Goal: Task Accomplishment & Management: Manage account settings

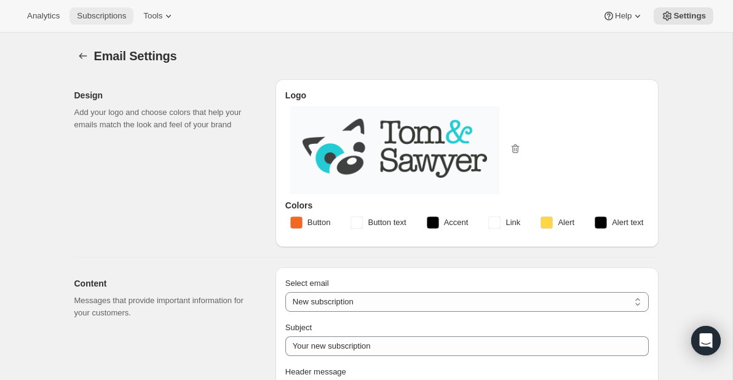
click at [120, 9] on button "Subscriptions" at bounding box center [102, 15] width 64 height 17
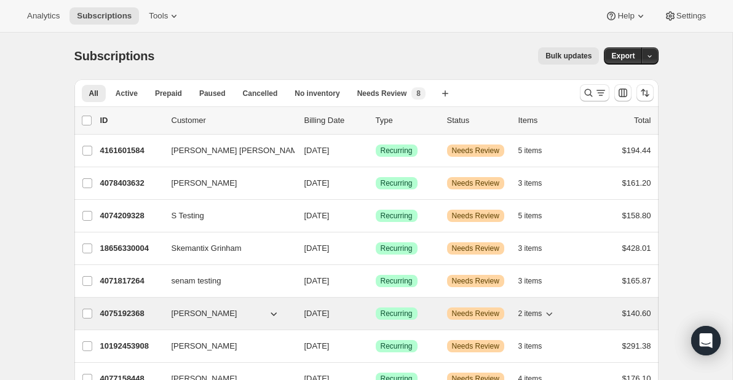
scroll to position [55, 0]
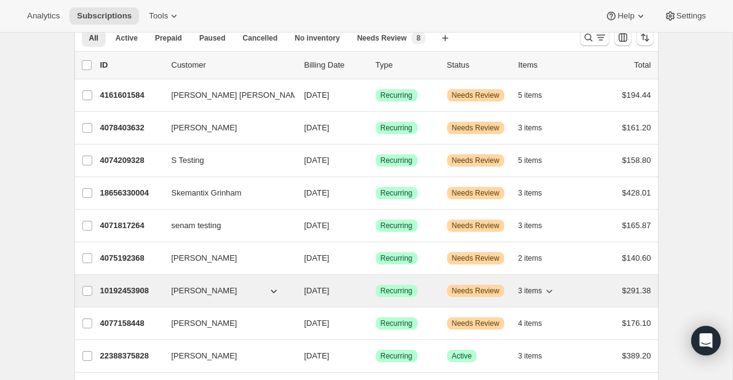
click at [130, 289] on p "10192453908" at bounding box center [131, 291] width 62 height 12
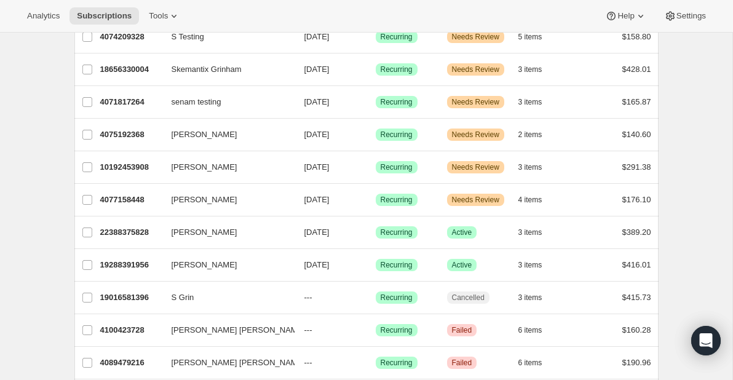
scroll to position [180, 0]
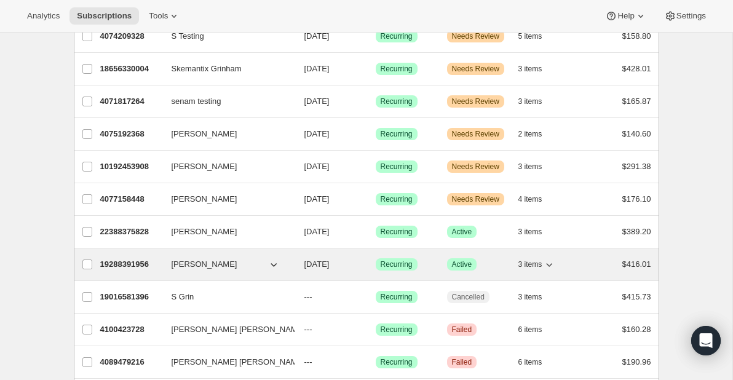
click at [122, 261] on p "19288391956" at bounding box center [131, 264] width 62 height 12
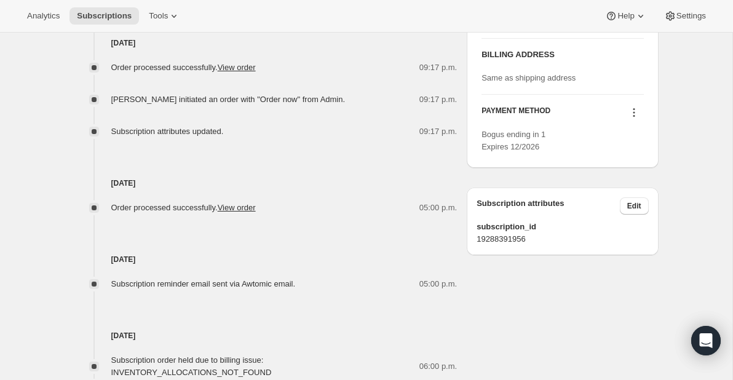
scroll to position [642, 0]
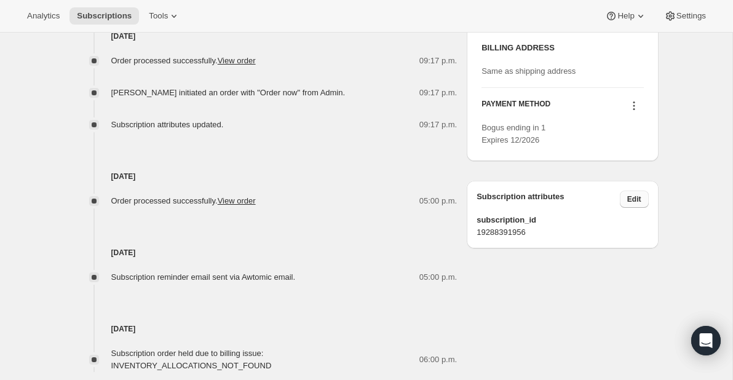
click at [640, 204] on span "Edit" at bounding box center [635, 199] width 14 height 10
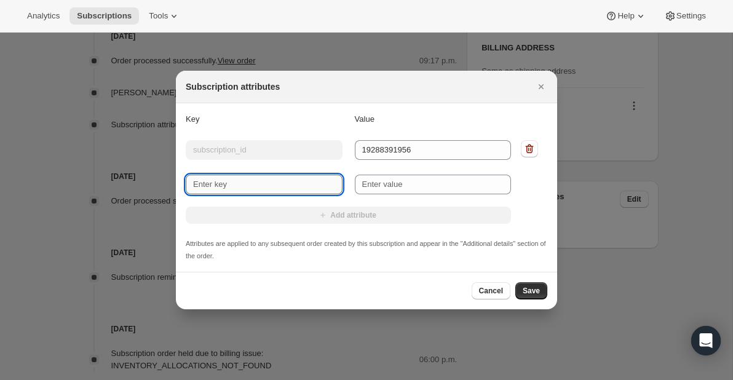
click at [316, 188] on input "New key" at bounding box center [264, 185] width 157 height 20
type input "next delivery date"
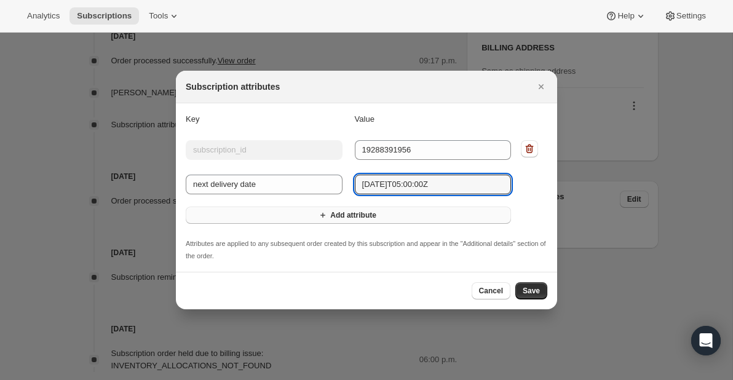
type input "[DATE]T05:00:00Z"
click at [464, 218] on button "Add attribute" at bounding box center [348, 215] width 325 height 17
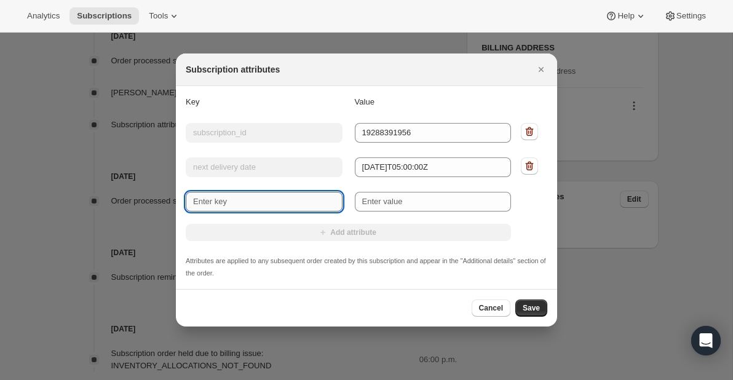
click at [316, 205] on input "New key" at bounding box center [264, 202] width 157 height 20
type input "next billing date"
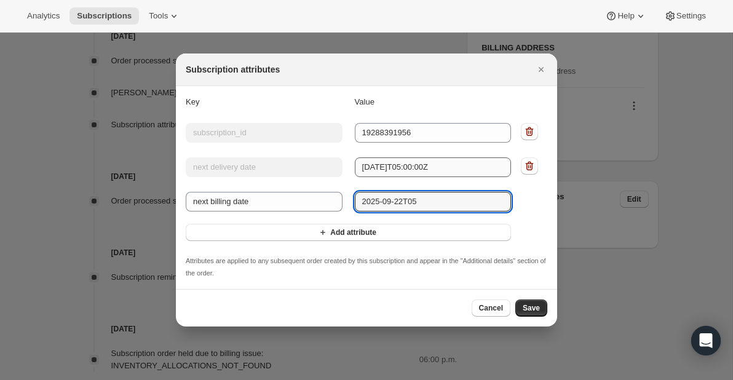
type input "2025-09-22T05"
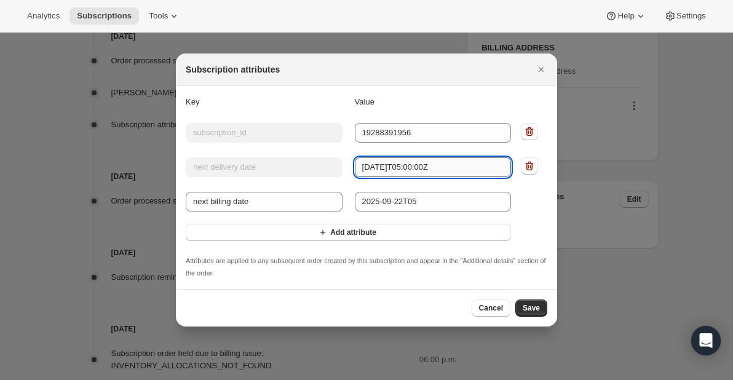
click at [422, 168] on input "[DATE]T05:00:00Z" at bounding box center [433, 167] width 157 height 20
type input "[DATE]T00:00:00Z"
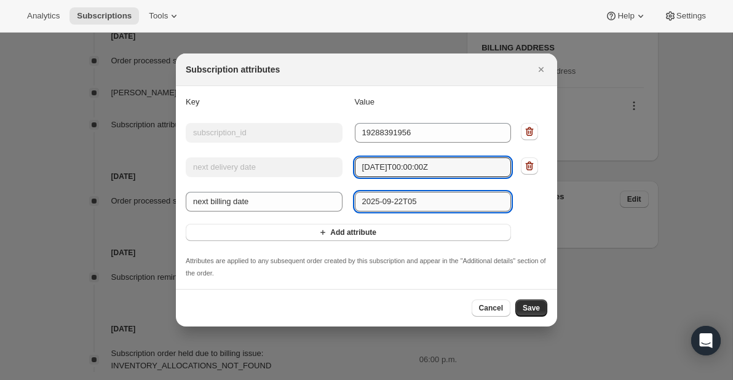
click at [446, 202] on input "2025-09-22T05" at bounding box center [433, 202] width 157 height 20
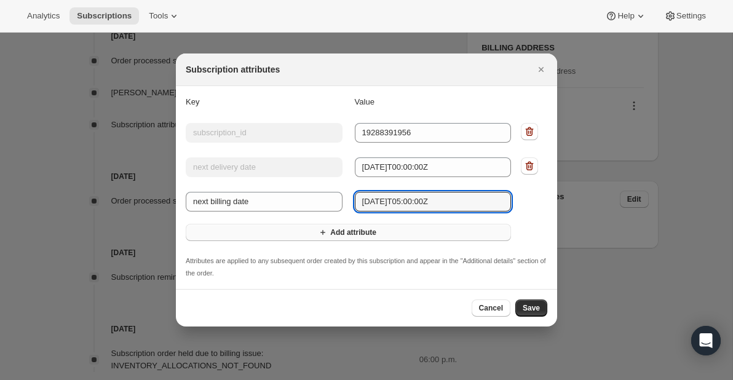
type input "[DATE]T05:00:00Z"
click at [410, 233] on button "Add attribute" at bounding box center [348, 232] width 325 height 17
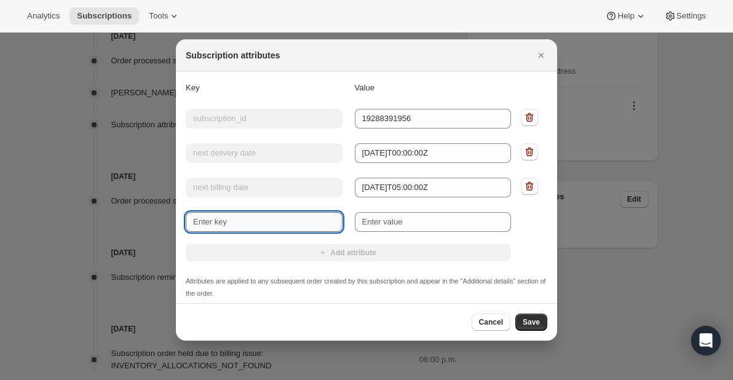
click at [288, 223] on input "New key" at bounding box center [264, 222] width 157 height 20
type input "next only"
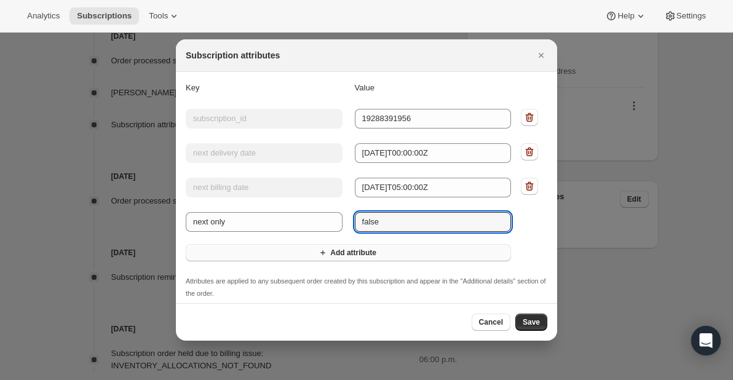
type input "false"
click at [317, 255] on icon "Add attribute" at bounding box center [323, 253] width 12 height 12
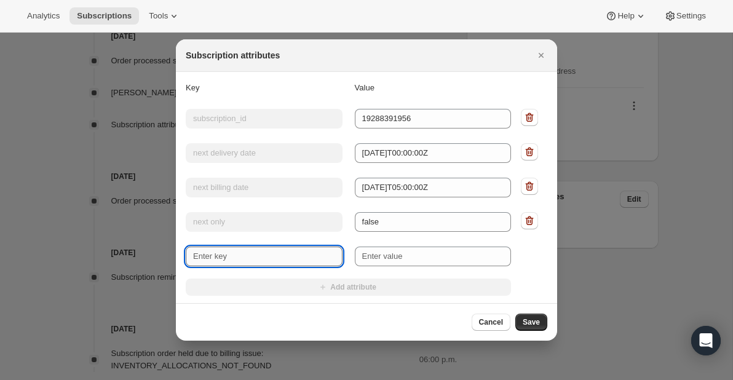
click at [282, 258] on input "New key" at bounding box center [264, 257] width 157 height 20
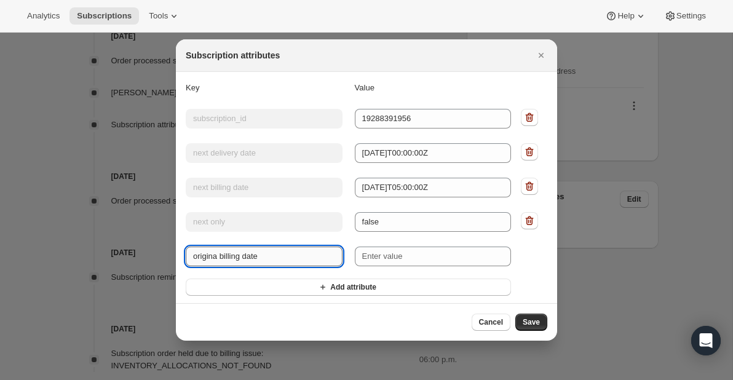
type input "origina billing date"
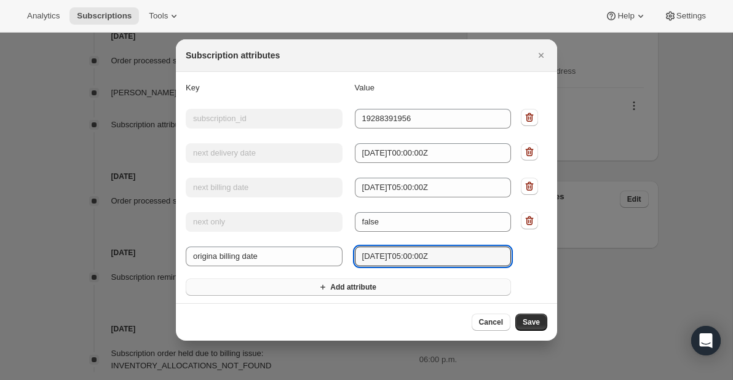
type input "[DATE]T05:00:00Z"
click at [382, 287] on button "Add attribute" at bounding box center [348, 287] width 325 height 17
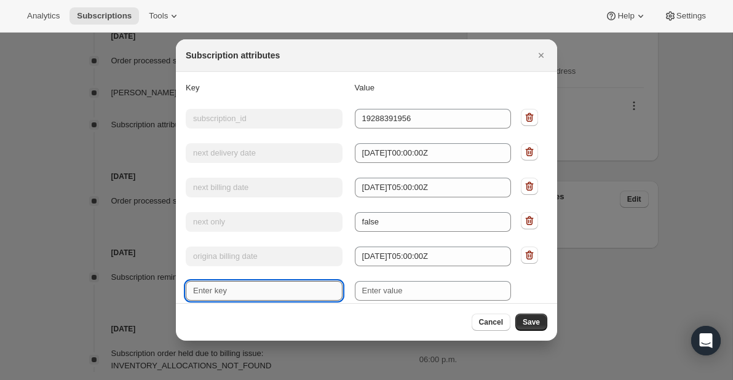
click at [287, 292] on input "New key" at bounding box center [264, 291] width 157 height 20
type input "a"
type input "last_modified_at"
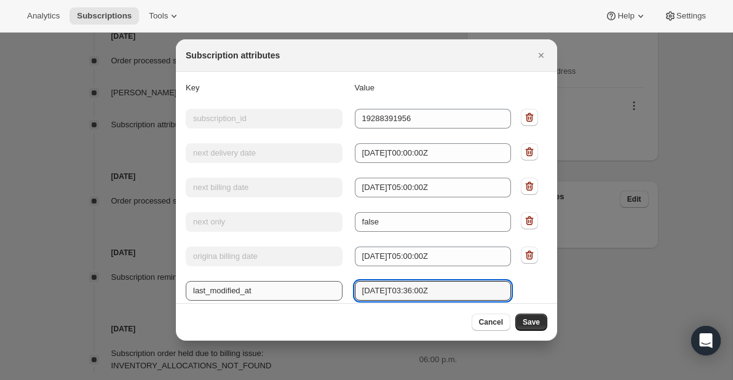
type input "[DATE]T03:36:00Z"
click at [249, 290] on input "last_modified_at" at bounding box center [264, 291] width 157 height 20
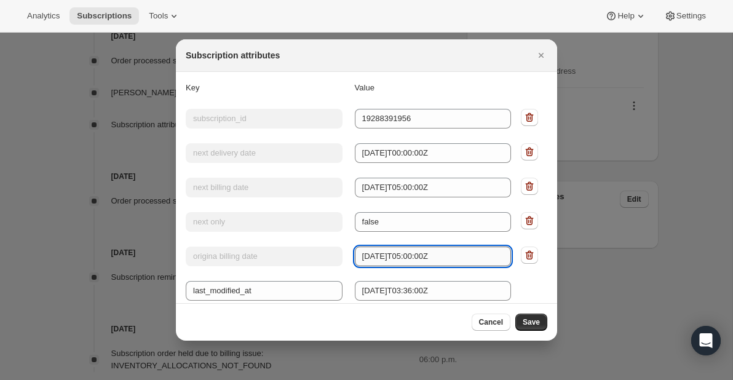
click at [473, 258] on input "[DATE]T05:00:00Z" at bounding box center [433, 257] width 157 height 20
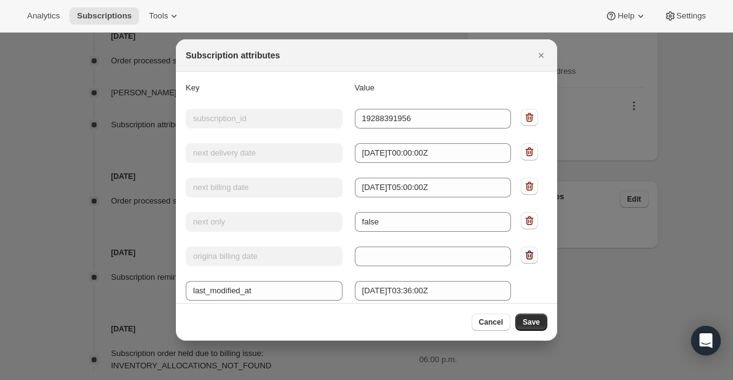
click at [530, 254] on icon ":rip:" at bounding box center [530, 255] width 12 height 12
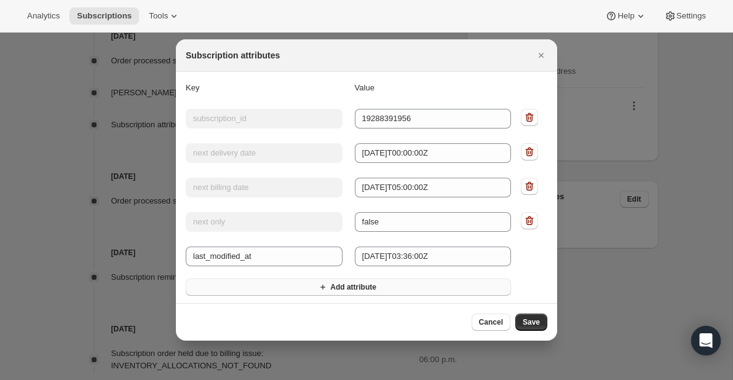
click at [289, 294] on button "Add attribute" at bounding box center [348, 287] width 325 height 17
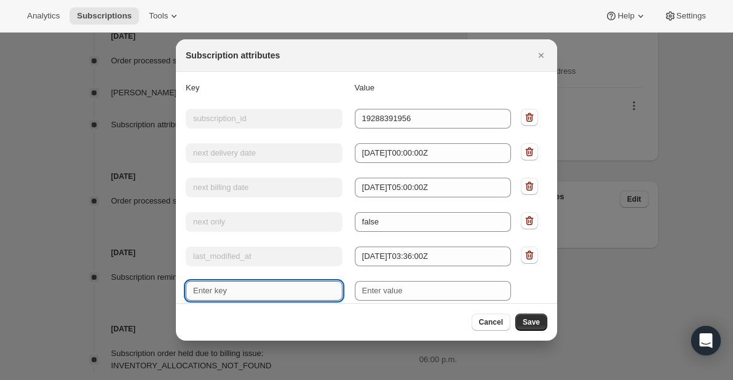
click at [260, 288] on input "New key" at bounding box center [264, 291] width 157 height 20
paste input "[DATE]T05:00:00Z"
type input "[DATE]T05:00:00Z"
type input "original_billing_date"
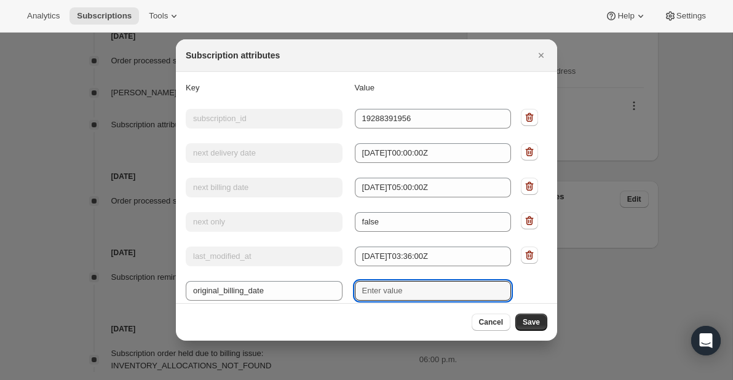
paste input "[DATE]T05:00:00Z"
type input "[DATE]T05:00:00Z"
click at [539, 316] on button "Save" at bounding box center [532, 322] width 32 height 17
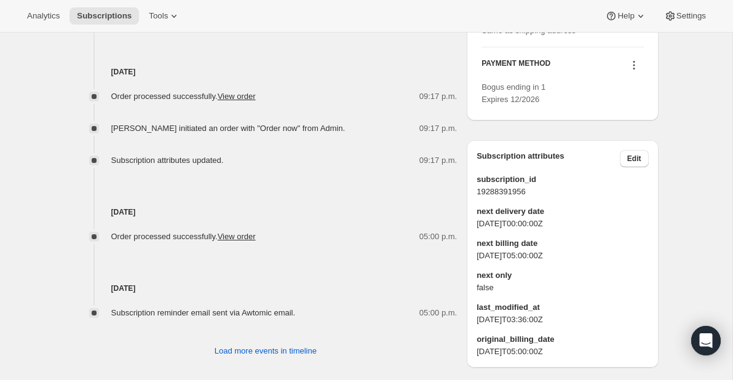
scroll to position [787, 0]
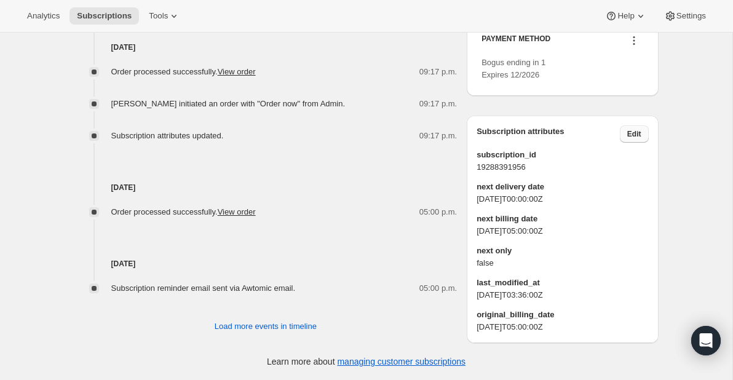
click at [636, 137] on span "Edit" at bounding box center [635, 134] width 14 height 10
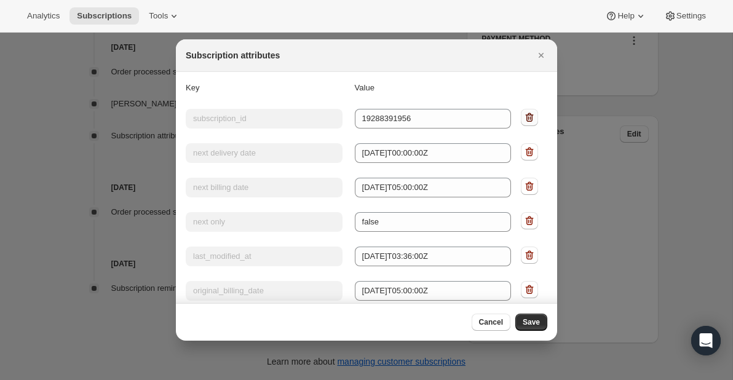
click at [530, 116] on icon ":rn0:" at bounding box center [530, 117] width 12 height 12
type input "next delivery date"
type input "[DATE]T00:00:00Z"
type input "next billing date"
type input "[DATE]T05:00:00Z"
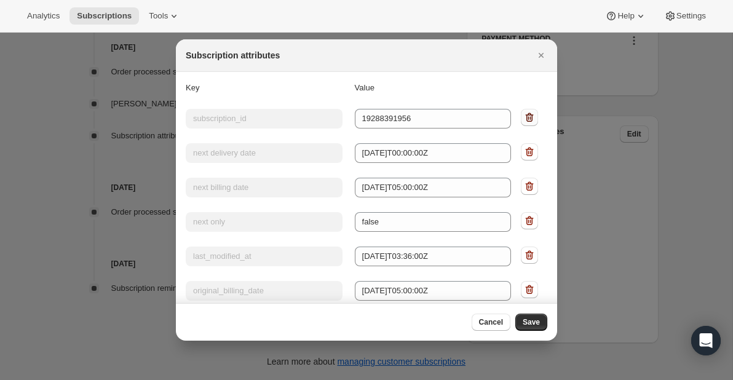
type input "next only"
type input "false"
type input "last_modified_at"
type input "[DATE]T03:36:00Z"
type input "original_billing_date"
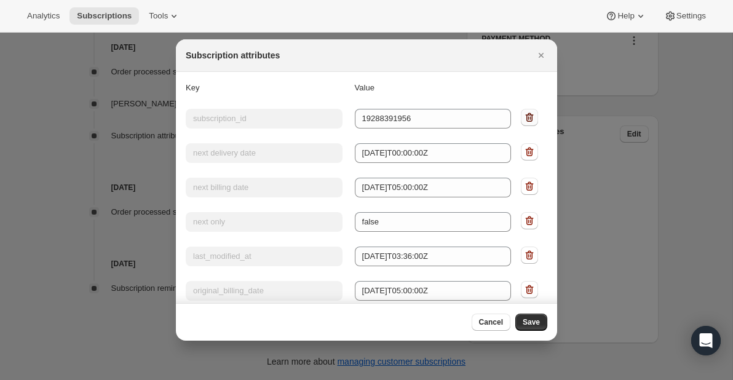
type input "[DATE]T05:00:00Z"
click at [522, 319] on button "Save" at bounding box center [532, 322] width 32 height 17
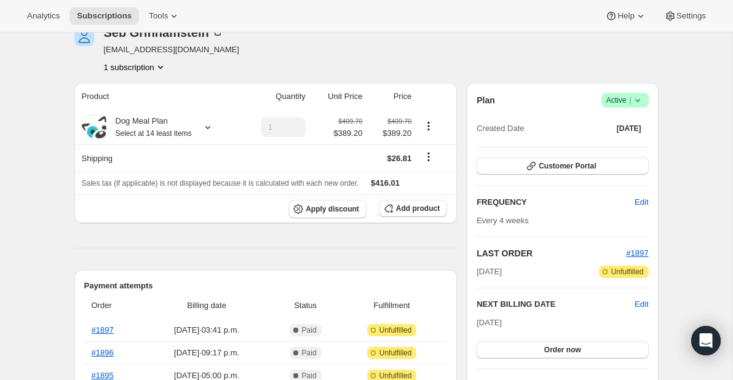
scroll to position [778, 0]
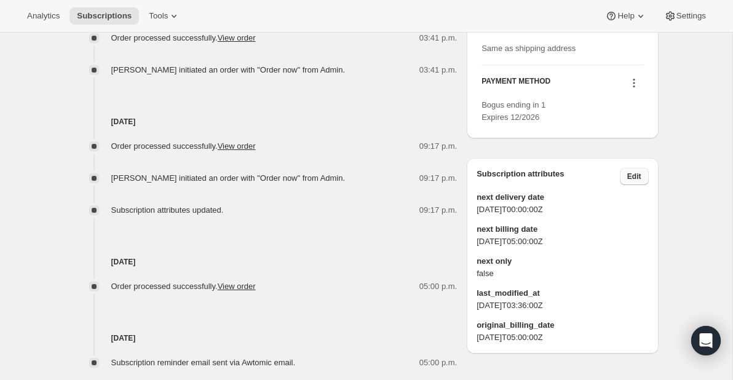
click at [645, 185] on button "Edit" at bounding box center [634, 176] width 29 height 17
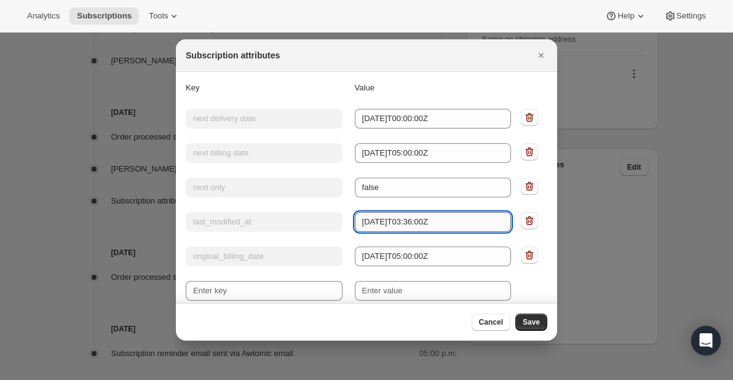
click at [434, 221] on input "[DATE]T03:36:00Z" at bounding box center [433, 222] width 157 height 20
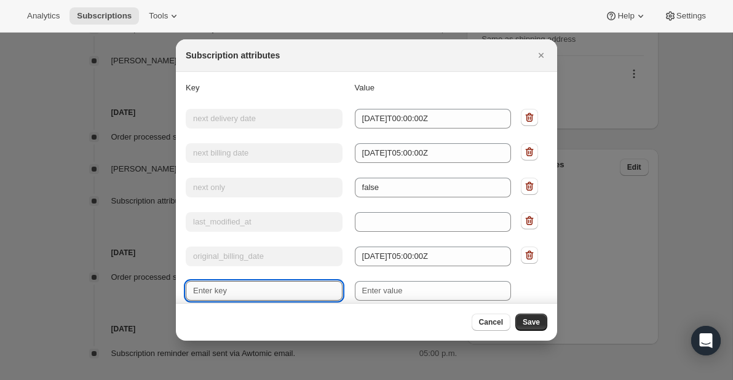
click at [264, 290] on input "New key" at bounding box center [264, 291] width 157 height 20
type input "last updated"
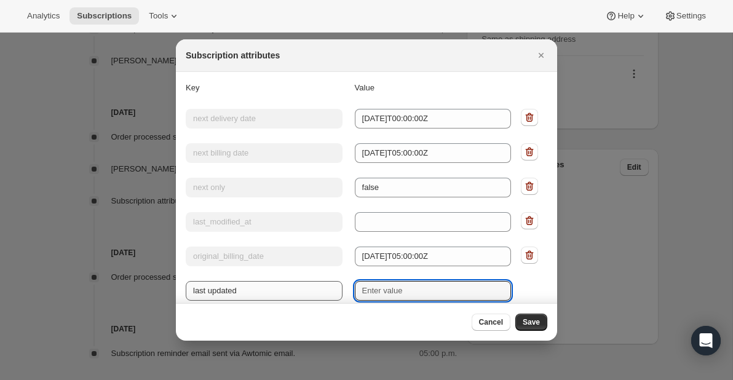
paste input "[DATE]T03:36:00Z"
type input "[DATE]T03:36:00Z"
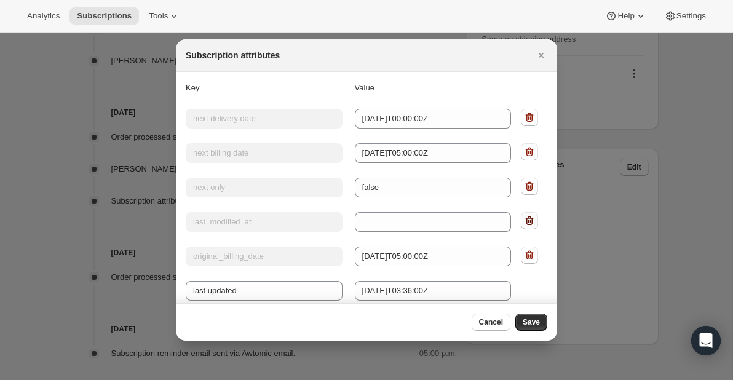
click at [528, 220] on icon ":rqa:" at bounding box center [530, 221] width 12 height 12
type input "original_billing_date"
type input "[DATE]T05:00:00Z"
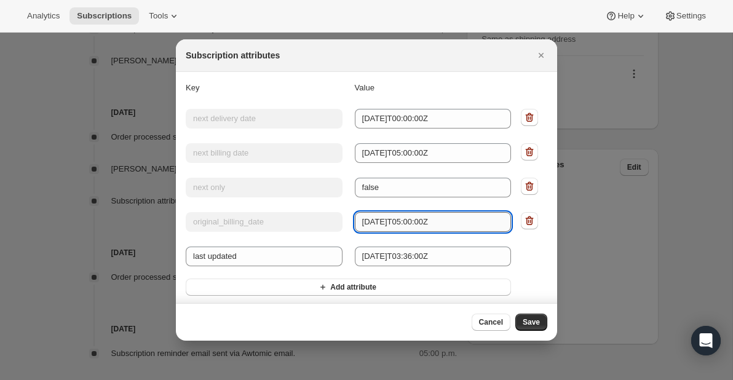
click at [401, 225] on input "[DATE]T05:00:00Z" at bounding box center [433, 222] width 157 height 20
click at [529, 221] on icon ":rqa:" at bounding box center [528, 222] width 1 height 4
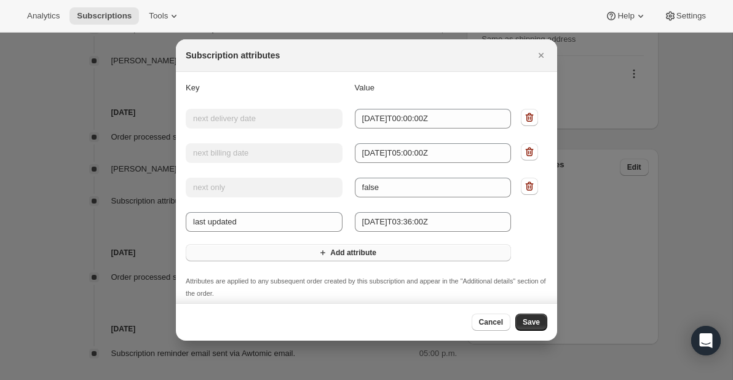
click at [322, 253] on icon "Add attribute" at bounding box center [323, 252] width 5 height 5
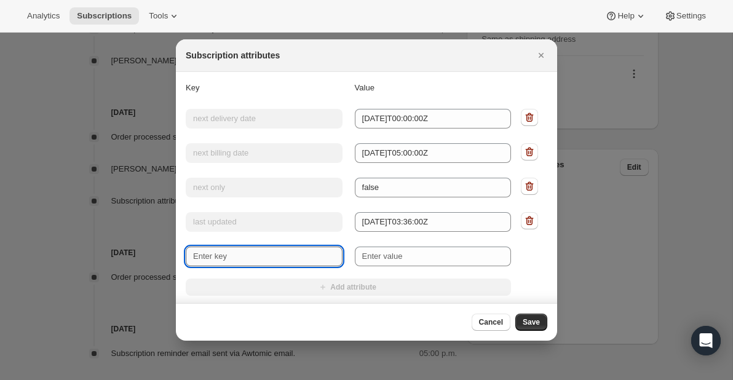
click at [276, 259] on input "New key" at bounding box center [264, 257] width 157 height 20
type input "previous billing date"
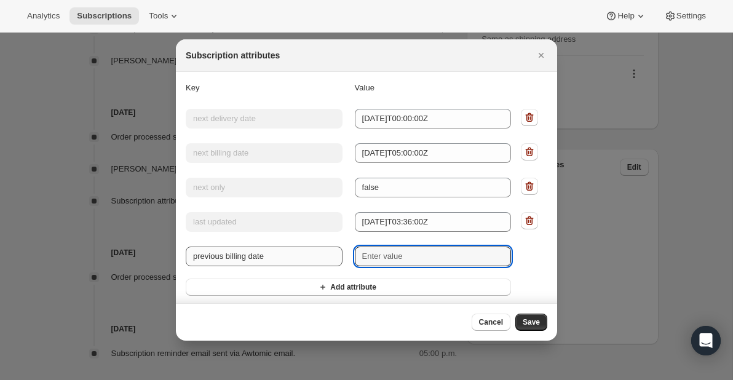
paste input "[DATE]T05:00:00Z"
type input "[DATE]T05:00:00Z"
click at [533, 322] on span "Save" at bounding box center [531, 322] width 17 height 10
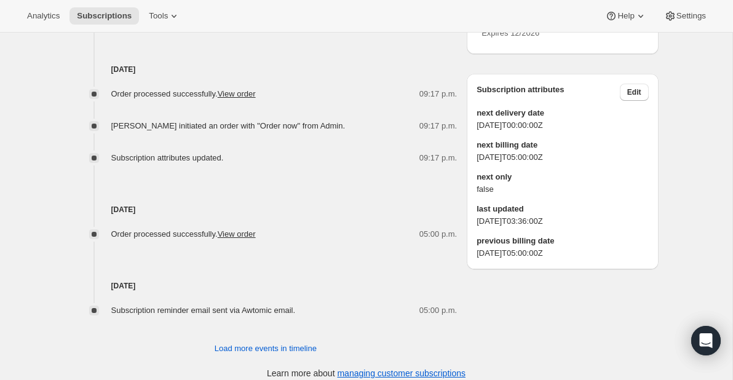
scroll to position [920, 0]
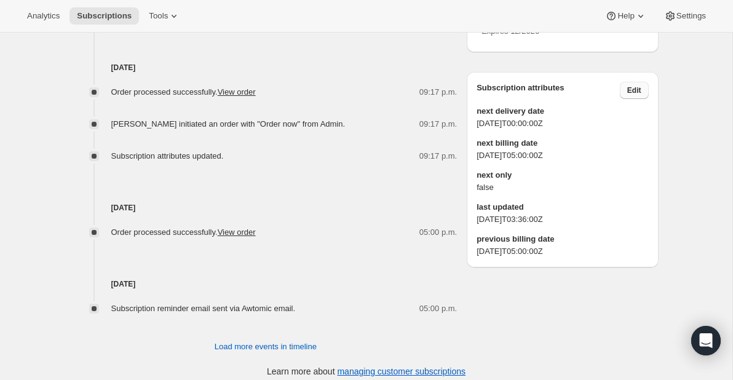
click at [634, 95] on span "Edit" at bounding box center [635, 91] width 14 height 10
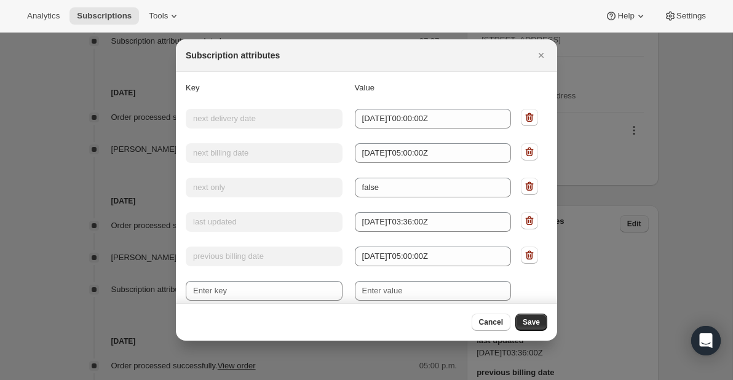
scroll to position [0, 0]
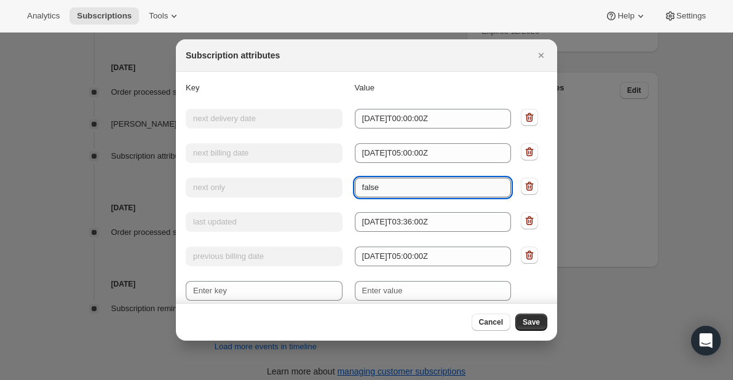
click at [473, 186] on input "false" at bounding box center [433, 188] width 157 height 20
click at [530, 185] on icon ":rtk:" at bounding box center [530, 186] width 12 height 12
type input "last updated"
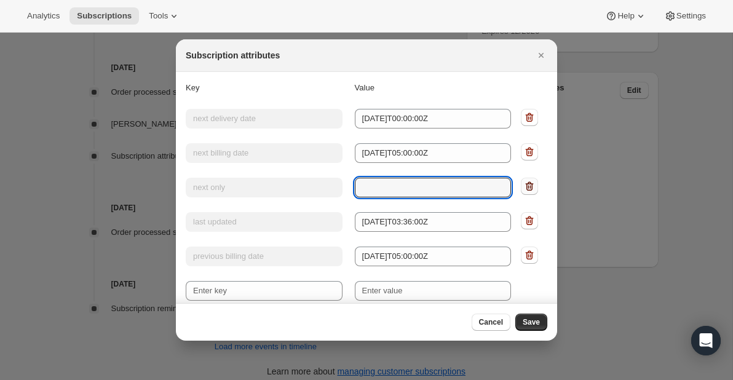
type input "[DATE]T03:36:00Z"
type input "previous billing date"
type input "[DATE]T05:00:00Z"
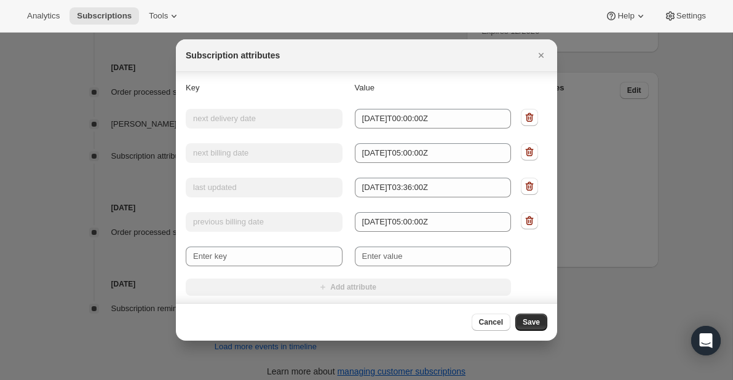
scroll to position [41, 0]
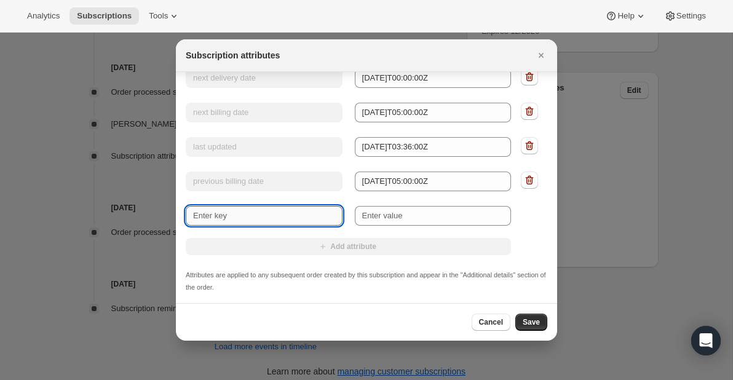
click at [285, 215] on input "New key" at bounding box center [264, 216] width 157 height 20
type input "next only"
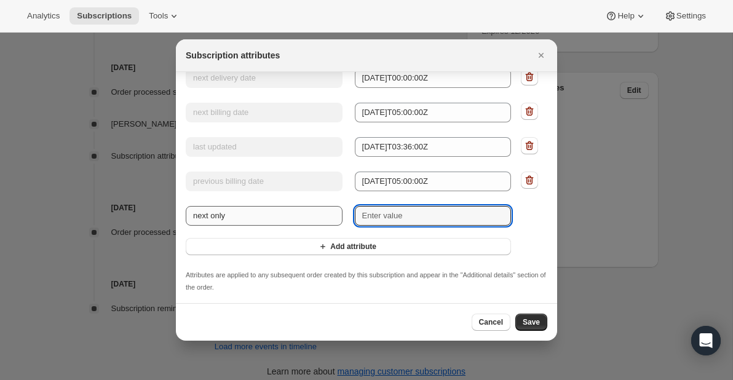
paste input "false"
type input "G"
type input "FALSE"
click at [538, 327] on span "Save" at bounding box center [531, 322] width 17 height 10
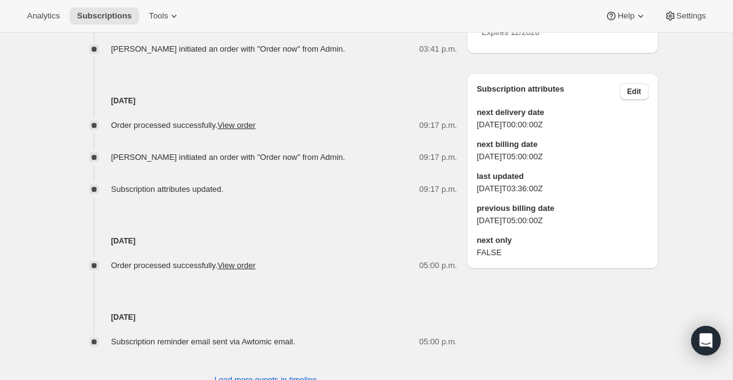
scroll to position [976, 0]
click at [635, 96] on span "Edit" at bounding box center [635, 91] width 14 height 10
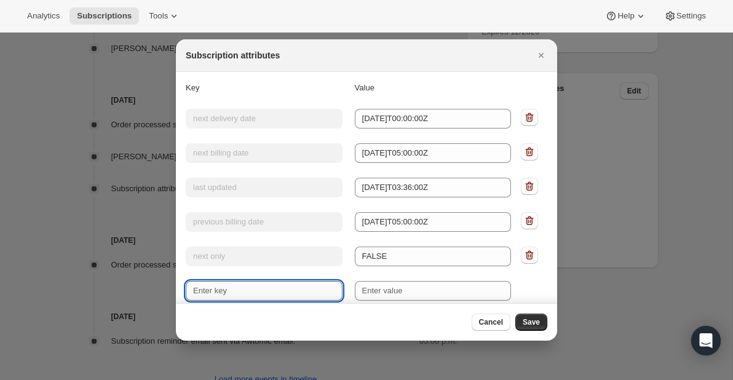
click at [277, 290] on input "New key" at bounding box center [264, 291] width 157 height 20
type input "n"
type input "next fulfilment date"
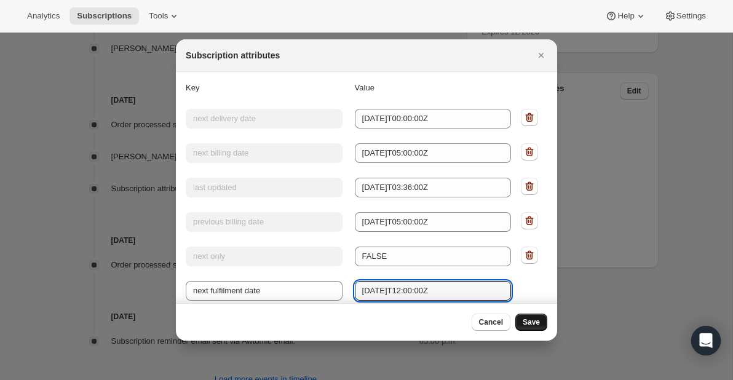
type input "[DATE]T12:00:00Z"
click at [530, 324] on span "Save" at bounding box center [531, 322] width 17 height 10
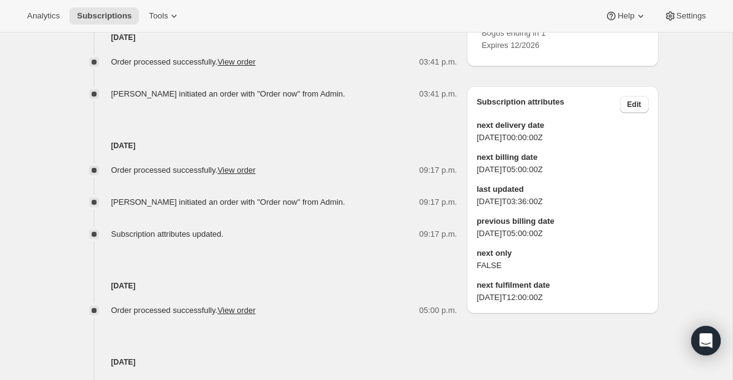
scroll to position [1020, 0]
drag, startPoint x: 585, startPoint y: 319, endPoint x: 592, endPoint y: 242, distance: 77.8
click at [592, 242] on div "next delivery date [DATE]T00:00:00Z next billing date [DATE]T05:00:00Z last upd…" at bounding box center [563, 211] width 172 height 185
click at [633, 109] on span "Edit" at bounding box center [635, 104] width 14 height 10
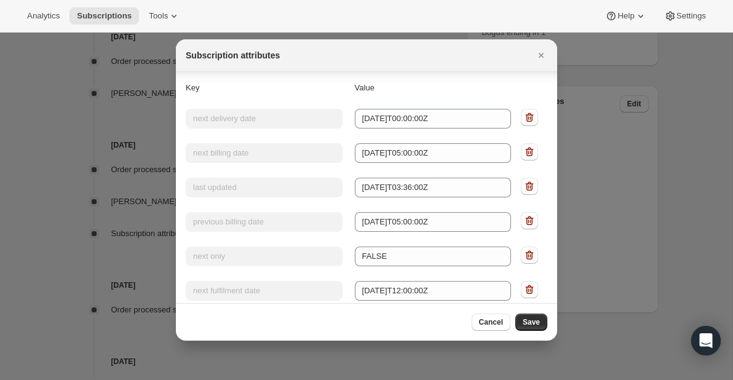
scroll to position [110, 0]
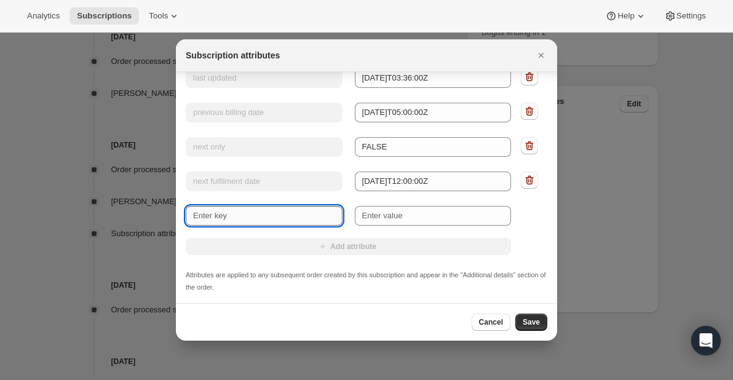
click at [262, 216] on input "New key" at bounding box center [264, 216] width 157 height 20
paste input "next delivery date"
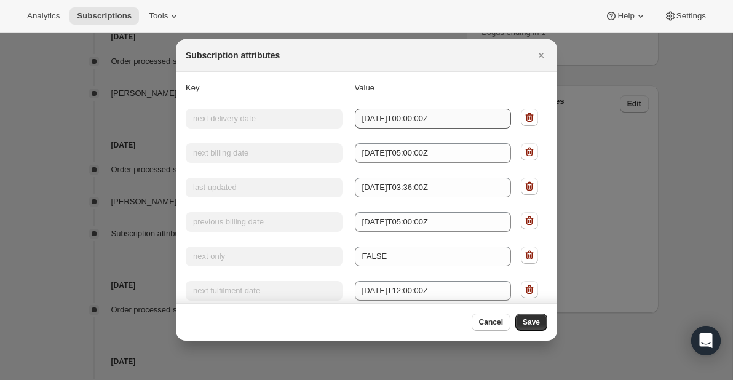
type input "next delivery date"
click at [437, 119] on input "[DATE]T00:00:00Z" at bounding box center [433, 119] width 157 height 20
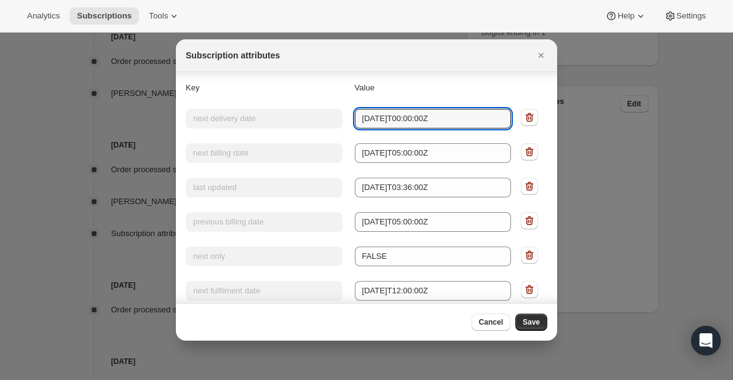
scroll to position [110, 0]
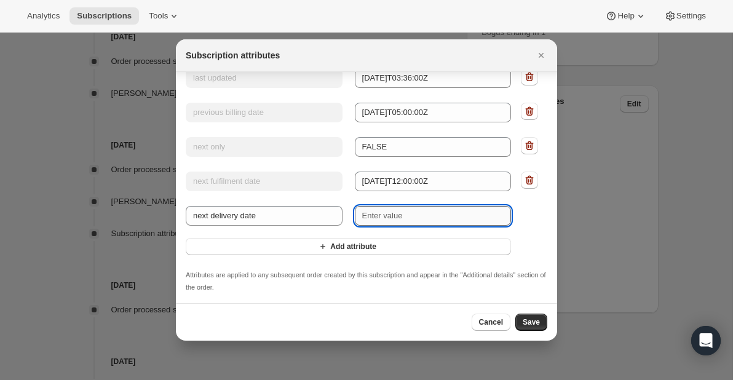
click at [407, 217] on input "New value" at bounding box center [433, 216] width 157 height 20
paste input "[DATE]T00:00:00Z"
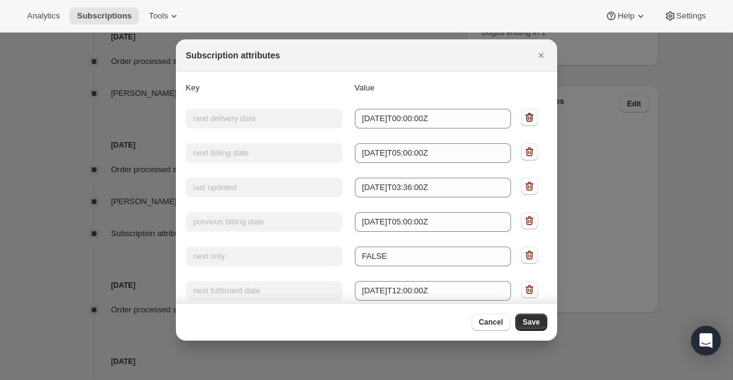
type input "[DATE]T00:00:00Z"
click at [530, 116] on icon ":r144:" at bounding box center [530, 117] width 12 height 12
type input "next billing date"
type input "[DATE]T05:00:00Z"
type input "last updated"
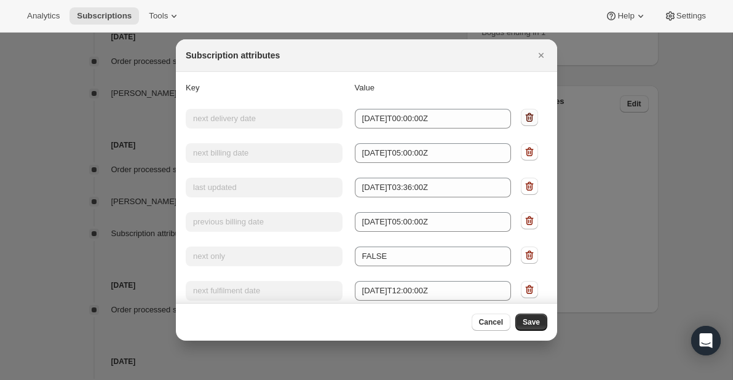
type input "[DATE]T03:36:00Z"
type input "previous billing date"
type input "[DATE]T05:00:00Z"
type input "next only"
type input "FALSE"
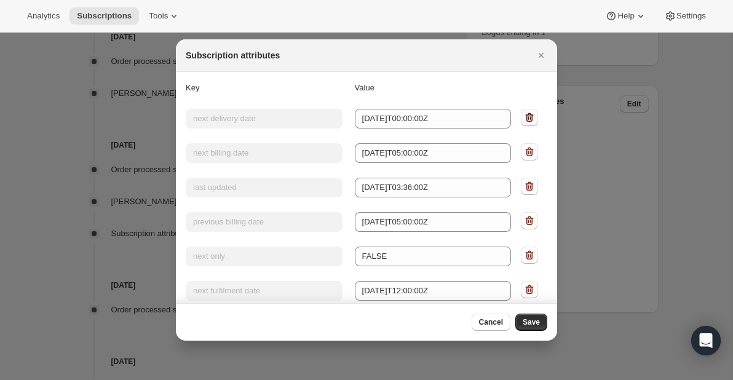
type input "next fulfilment date"
type input "[DATE]T12:00:00Z"
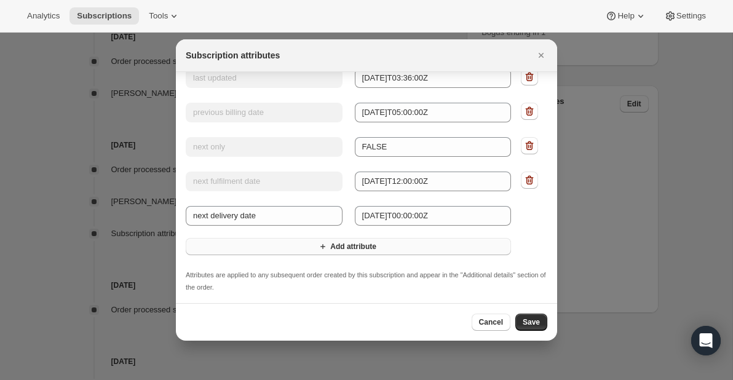
click at [342, 245] on span "Add attribute" at bounding box center [353, 247] width 46 height 10
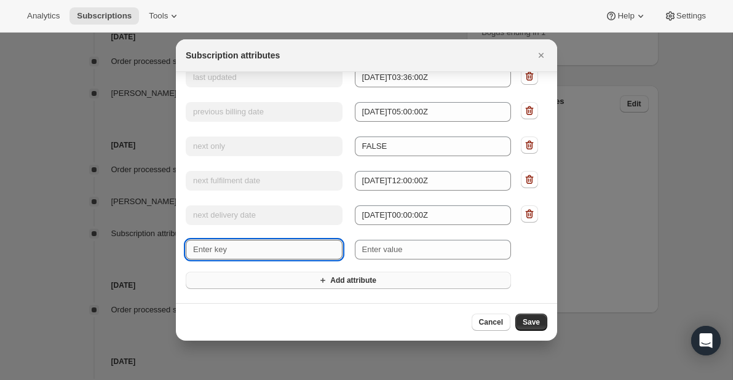
click at [283, 256] on input "New key" at bounding box center [264, 250] width 157 height 20
paste input "next billing date"
type input "next fulfilment date"
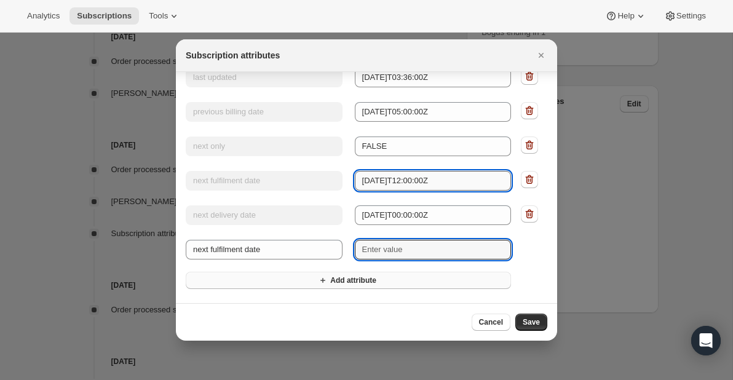
click at [390, 179] on input "[DATE]T12:00:00Z" at bounding box center [433, 181] width 157 height 20
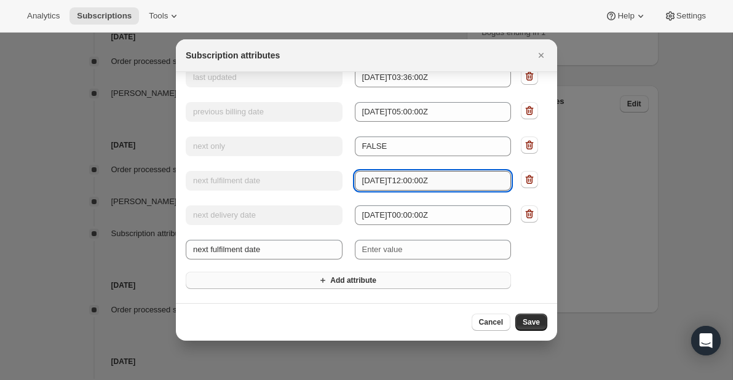
click at [390, 179] on input "[DATE]T12:00:00Z" at bounding box center [433, 181] width 157 height 20
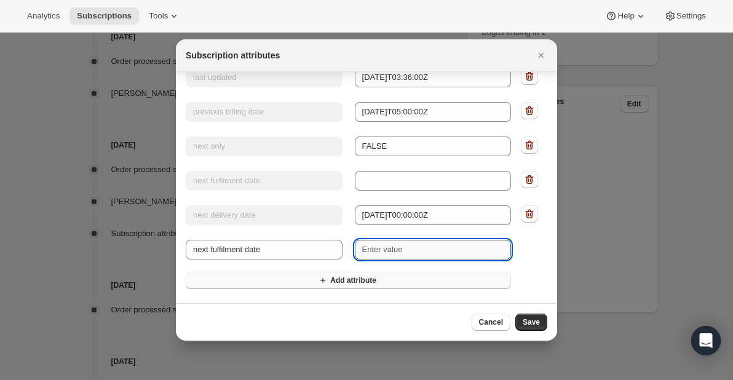
click at [401, 252] on input "New value" at bounding box center [433, 250] width 157 height 20
paste input "[DATE]T12:00:00Z"
type input "[DATE]T12:00:00Z"
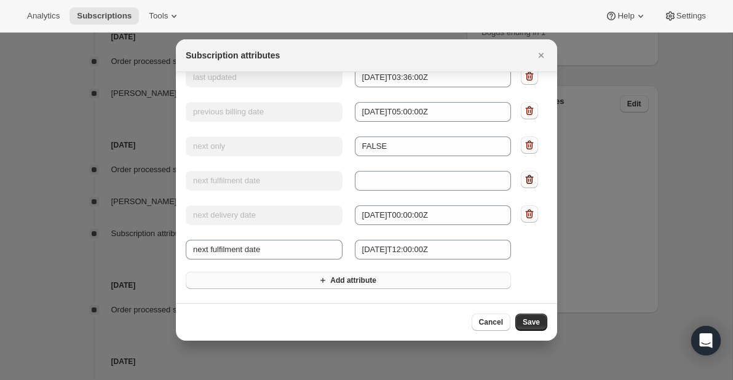
click at [530, 177] on icon ":r144:" at bounding box center [530, 179] width 12 height 12
type input "next delivery date"
type input "[DATE]T00:00:00Z"
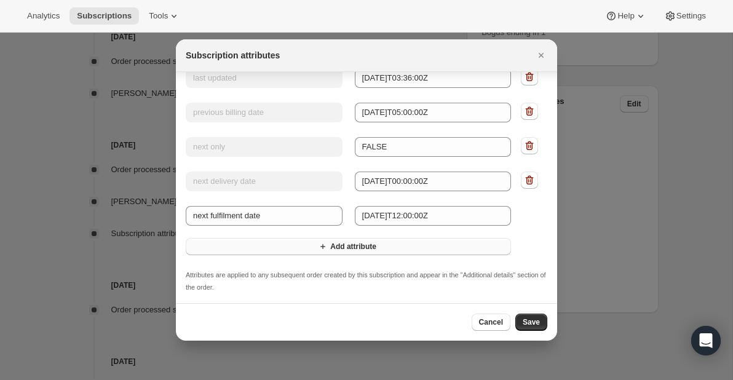
click at [322, 245] on icon "Add attribute" at bounding box center [323, 246] width 5 height 5
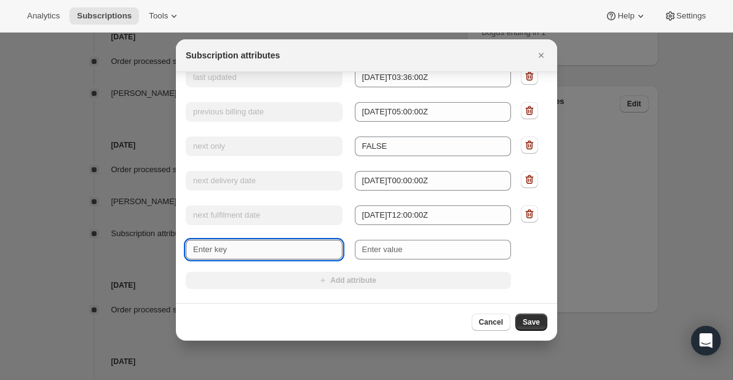
click at [251, 253] on input "New key" at bounding box center [264, 250] width 157 height 20
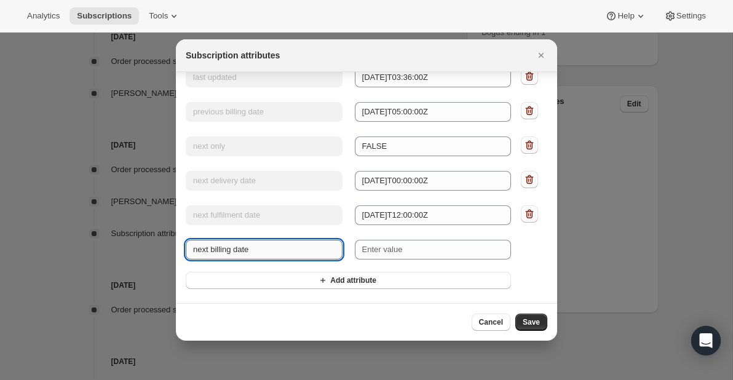
type input "next billing date"
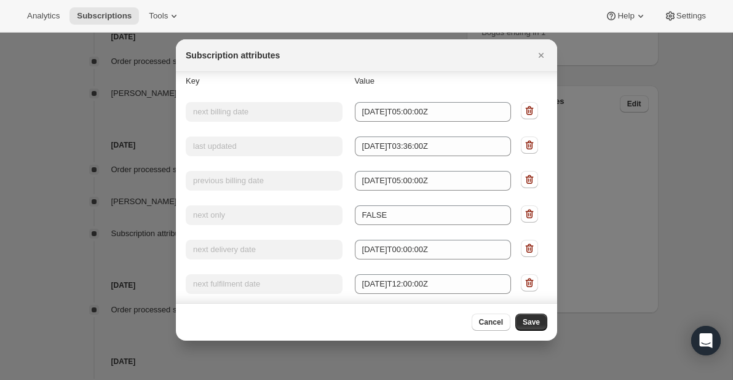
scroll to position [0, 0]
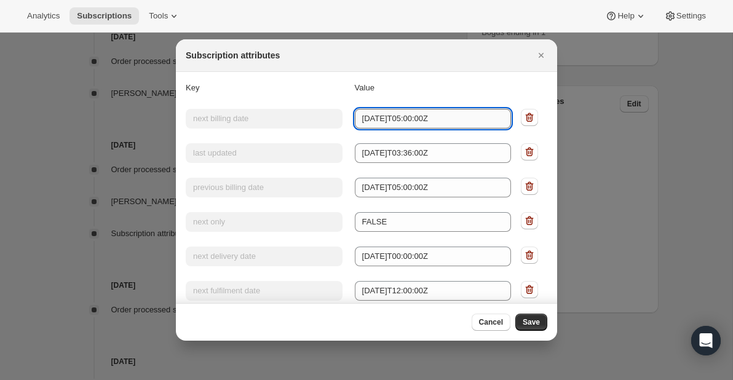
click at [414, 122] on input "[DATE]T05:00:00Z" at bounding box center [433, 119] width 157 height 20
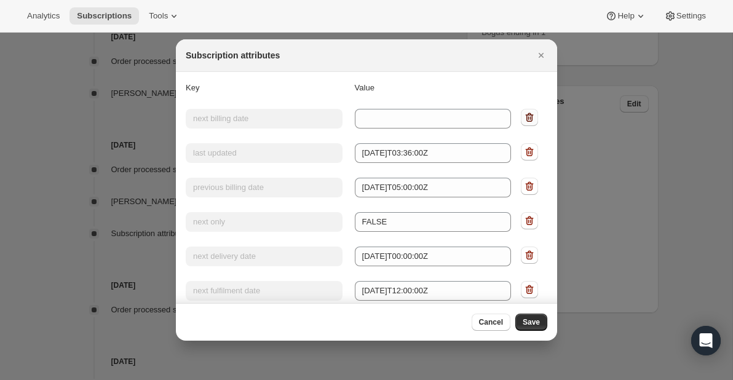
click at [535, 116] on icon ":r144:" at bounding box center [530, 117] width 12 height 12
type input "last updated"
type input "[DATE]T03:36:00Z"
type input "previous billing date"
type input "[DATE]T05:00:00Z"
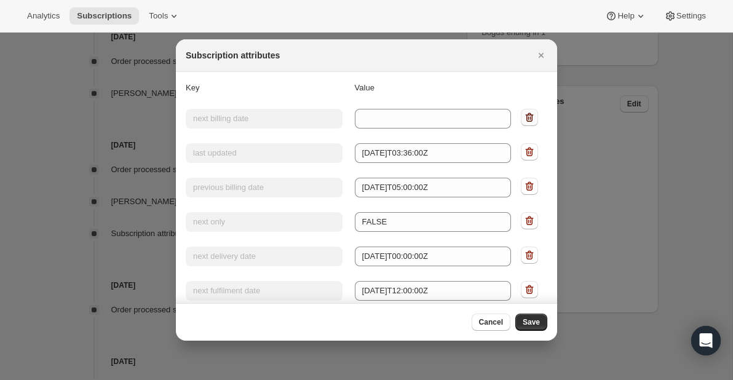
type input "next only"
type input "FALSE"
type input "next delivery date"
type input "[DATE]T00:00:00Z"
type input "next fulfilment date"
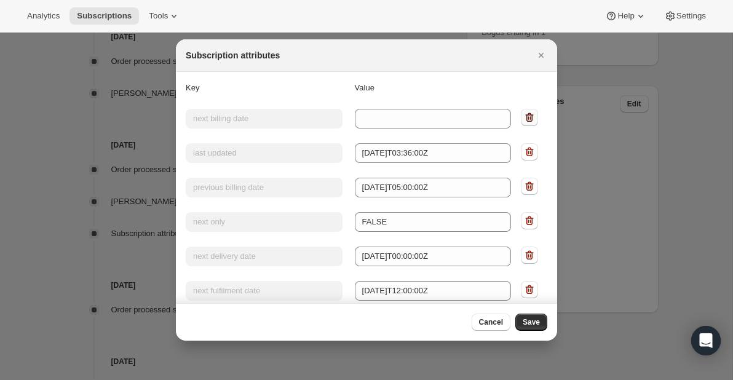
type input "[DATE]T12:00:00Z"
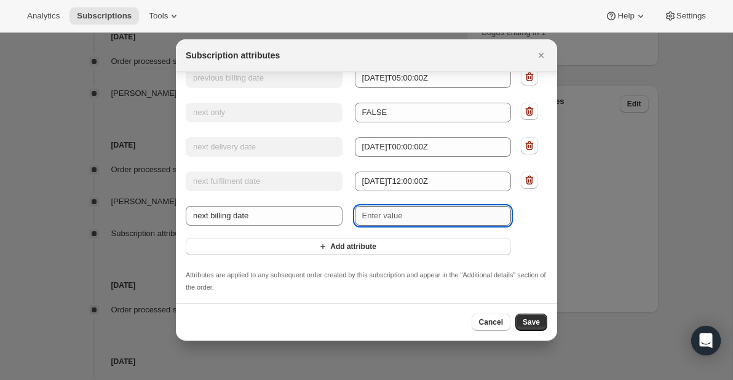
click at [419, 219] on input "New value" at bounding box center [433, 216] width 157 height 20
paste input "[DATE]T05:00:00Z"
type input "[DATE]T05:00:00Z"
click at [345, 246] on span "Add attribute" at bounding box center [353, 247] width 46 height 10
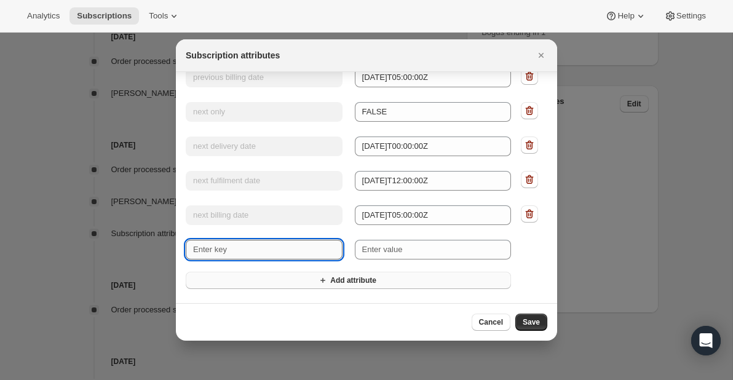
click at [268, 250] on input "New key" at bounding box center [264, 250] width 157 height 20
type input "prev billing date"
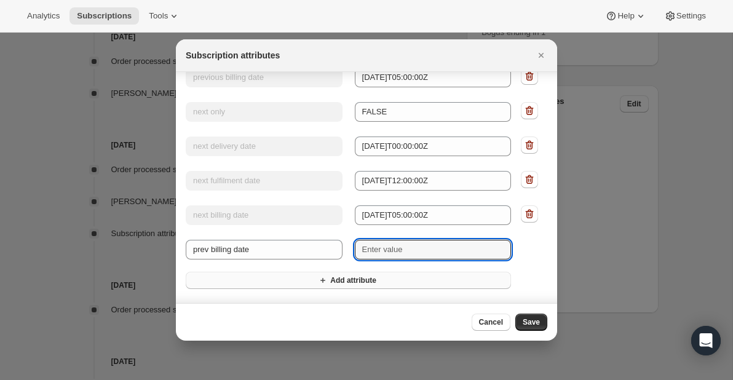
scroll to position [0, 0]
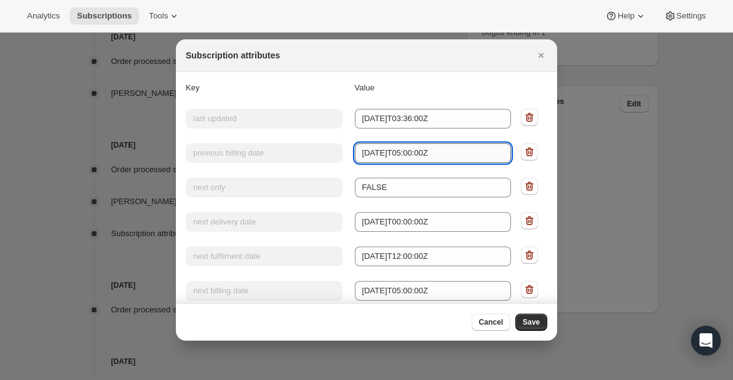
click at [420, 154] on input "[DATE]T05:00:00Z" at bounding box center [433, 153] width 157 height 20
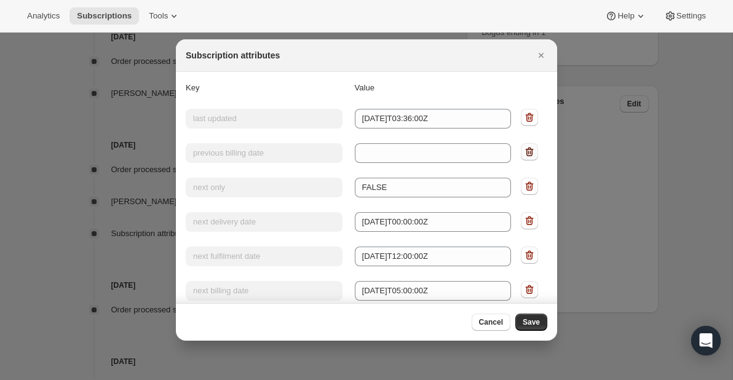
click at [533, 152] on icon ":r144:" at bounding box center [530, 152] width 12 height 12
type input "next only"
type input "FALSE"
type input "next delivery date"
type input "[DATE]T00:00:00Z"
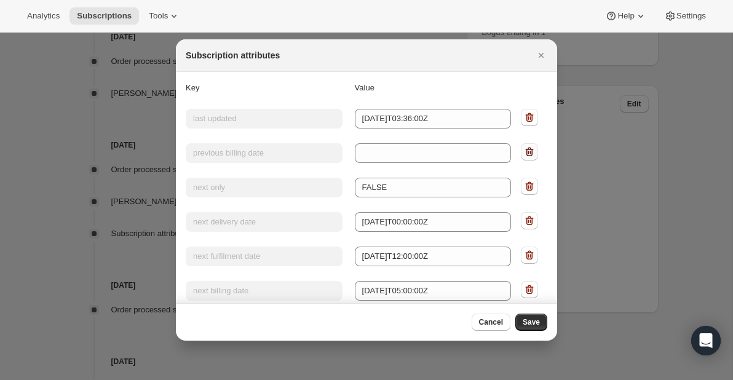
type input "next fulfilment date"
type input "[DATE]T12:00:00Z"
type input "next billing date"
type input "[DATE]T05:00:00Z"
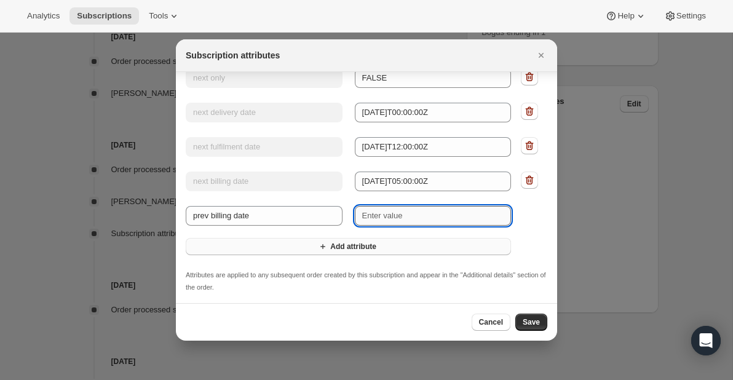
click at [417, 214] on input "New value" at bounding box center [433, 216] width 157 height 20
paste input "[DATE]T05:00:00Z"
type input "[DATE]T05:00:00Z"
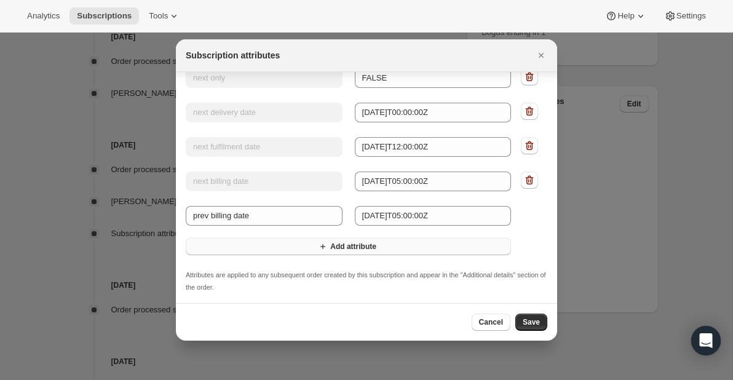
click at [332, 249] on span "Add attribute" at bounding box center [353, 247] width 46 height 10
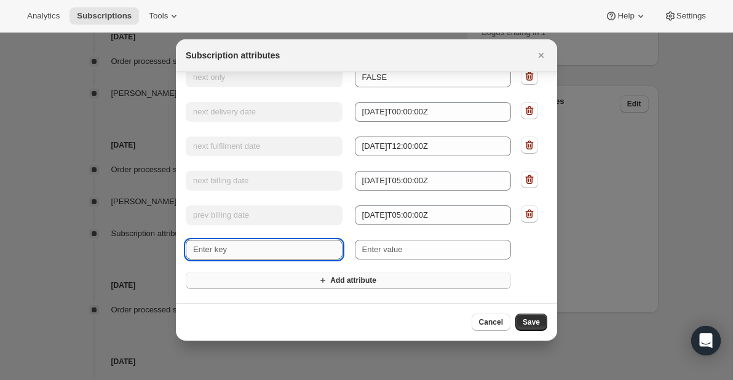
click at [263, 249] on input "New key" at bounding box center [264, 250] width 157 height 20
type input "next one-time only"
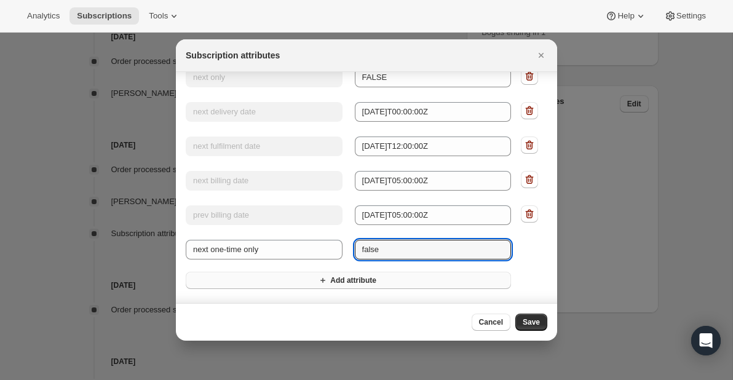
scroll to position [0, 0]
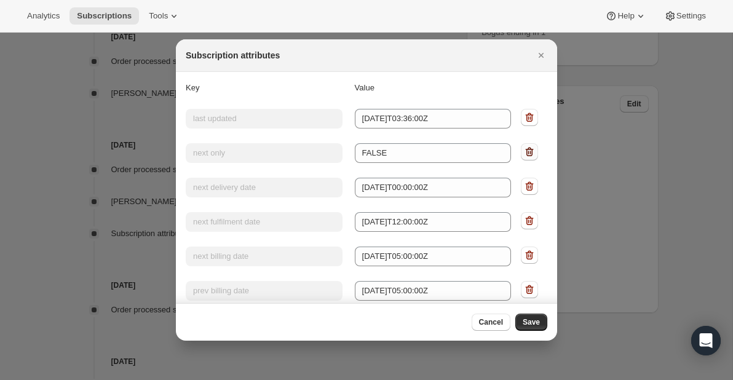
type input "false"
click at [532, 150] on icon ":r144:" at bounding box center [530, 152] width 8 height 9
type input "next delivery date"
type input "[DATE]T00:00:00Z"
type input "next fulfilment date"
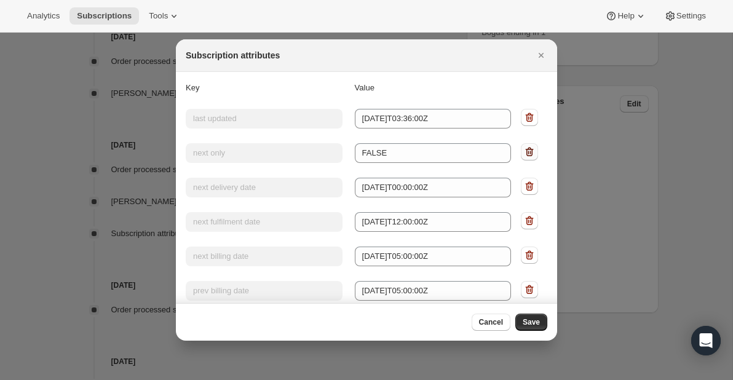
type input "[DATE]T12:00:00Z"
type input "next billing date"
type input "[DATE]T05:00:00Z"
type input "prev billing date"
type input "[DATE]T05:00:00Z"
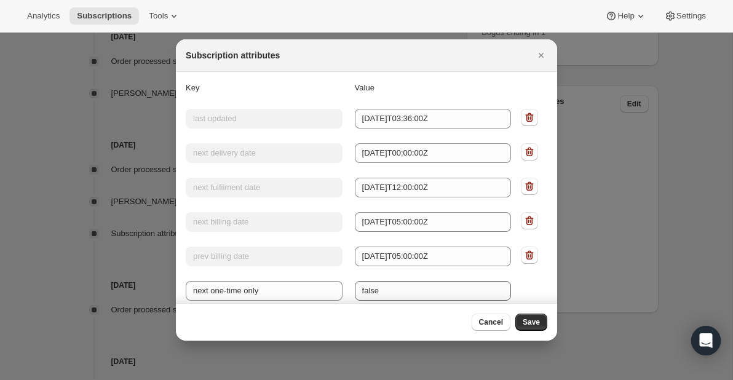
scroll to position [76, 0]
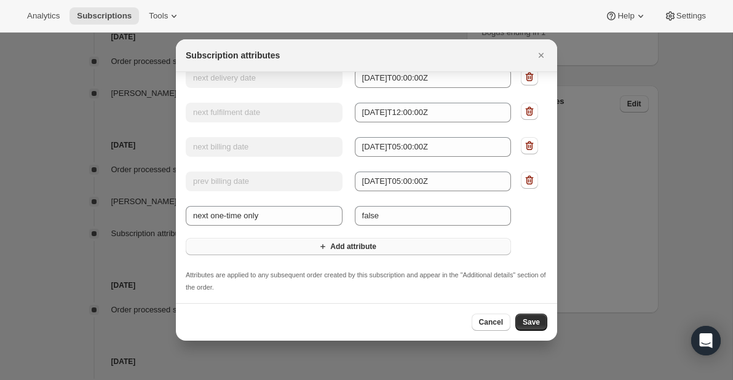
click at [371, 249] on span "Add attribute" at bounding box center [353, 247] width 46 height 10
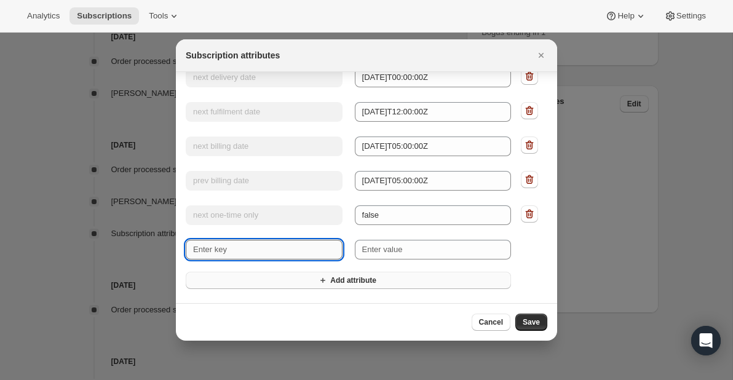
click at [285, 248] on input "New key" at bounding box center [264, 250] width 157 height 20
type input "updated on"
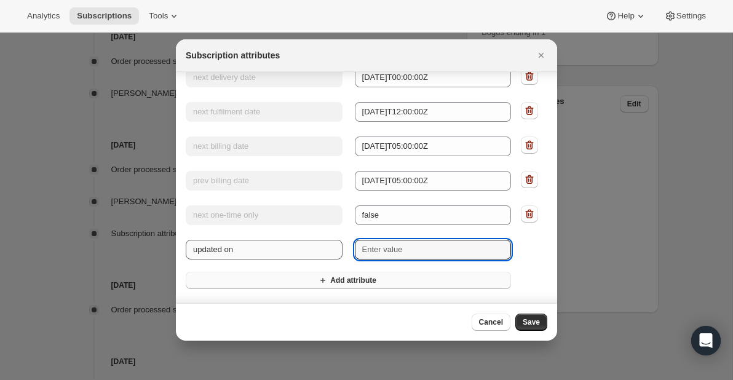
scroll to position [0, 0]
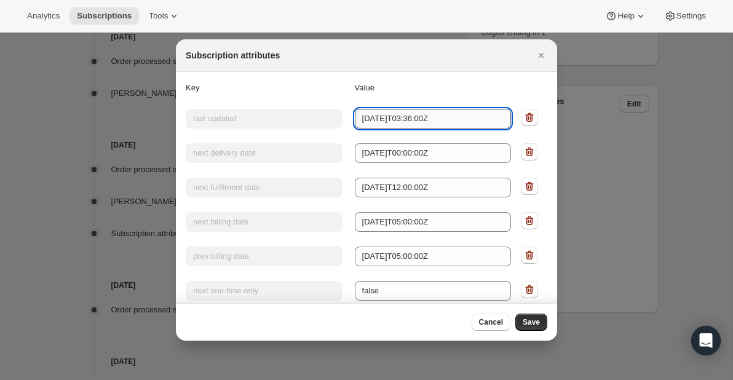
click at [437, 116] on input "[DATE]T03:36:00Z" at bounding box center [433, 119] width 157 height 20
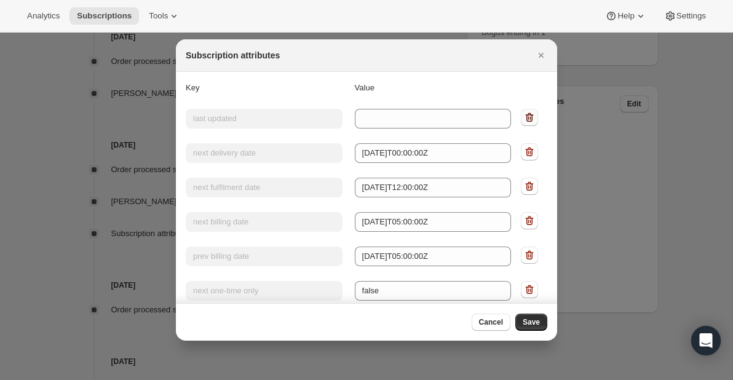
click at [527, 114] on icon ":r144:" at bounding box center [530, 117] width 12 height 12
type input "next delivery date"
type input "[DATE]T00:00:00Z"
type input "next fulfilment date"
type input "[DATE]T12:00:00Z"
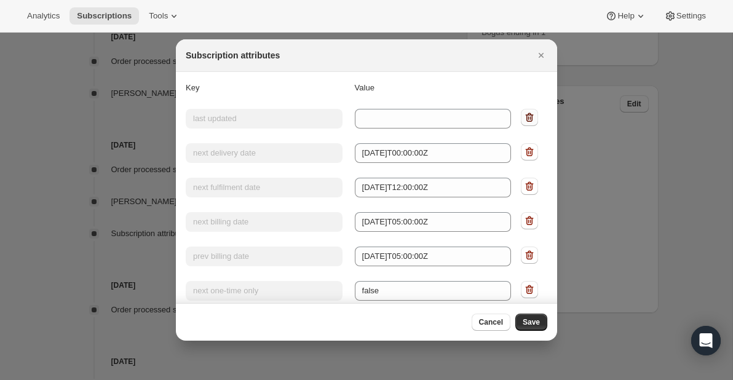
type input "next billing date"
type input "[DATE]T05:00:00Z"
type input "prev billing date"
type input "[DATE]T05:00:00Z"
type input "next one-time only"
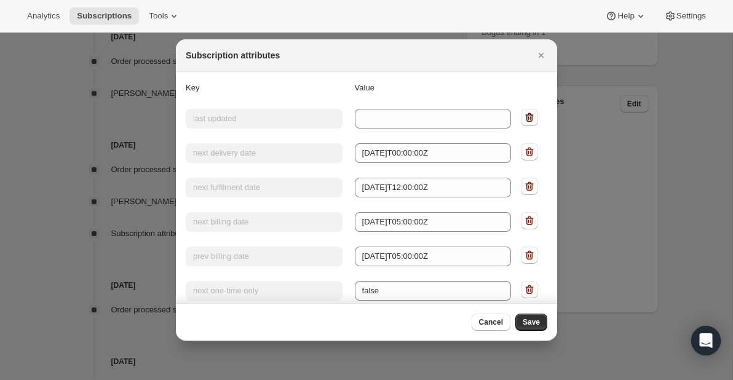
type input "false"
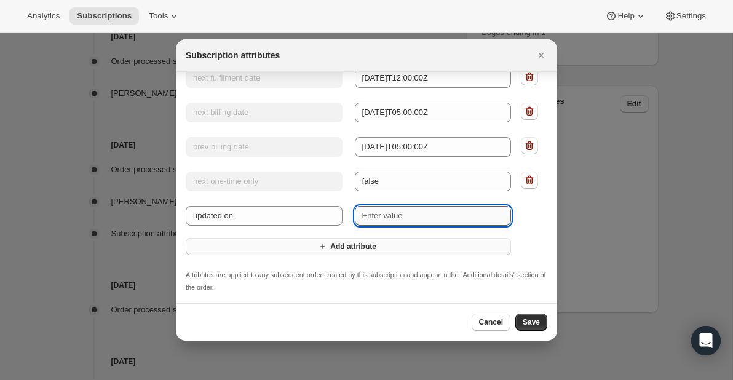
click at [422, 223] on input "New value" at bounding box center [433, 216] width 157 height 20
paste input "[DATE]T03:36:00Z"
type input "[DATE]T03:36:00Z"
click at [534, 248] on div "Add attribute" at bounding box center [367, 247] width 362 height 18
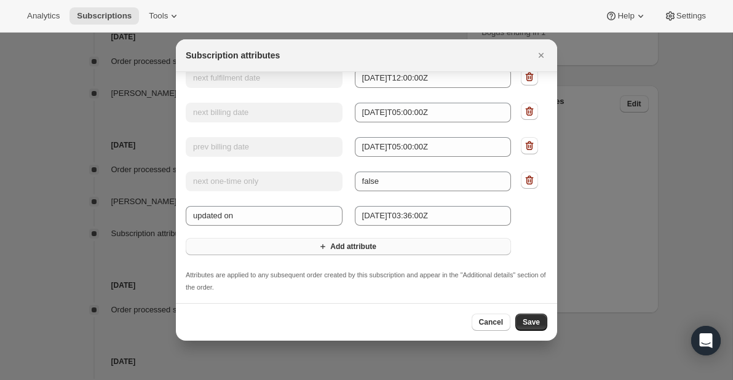
click at [534, 224] on div ":r144:" at bounding box center [529, 215] width 36 height 22
click at [534, 252] on div "Add attribute" at bounding box center [367, 247] width 362 height 18
click at [531, 252] on div "Add attribute" at bounding box center [367, 247] width 362 height 18
click at [531, 322] on span "Save" at bounding box center [531, 322] width 17 height 10
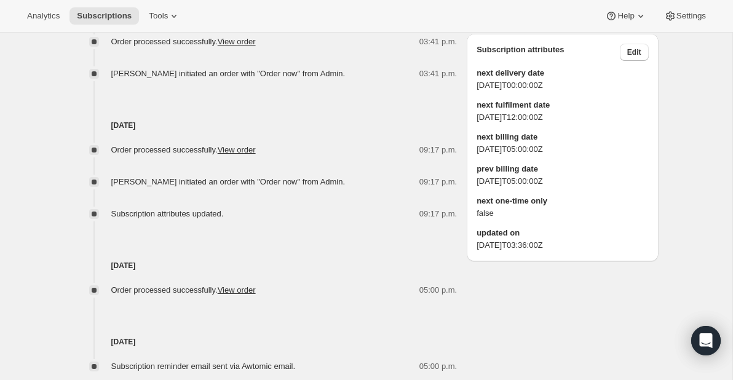
scroll to position [1105, 0]
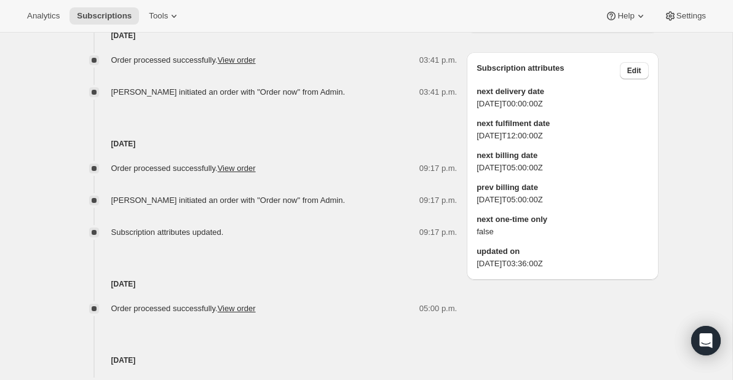
scroll to position [745, 0]
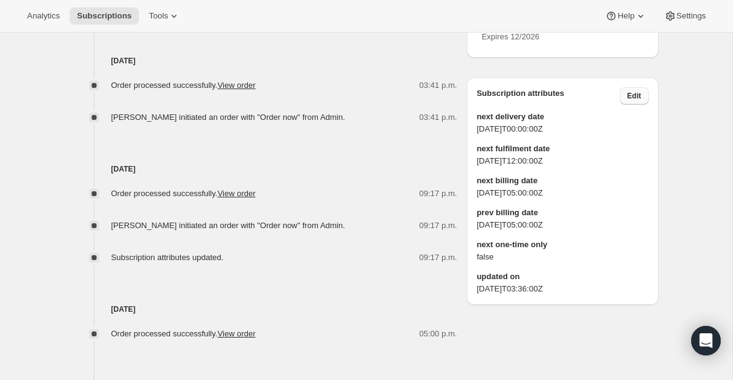
click at [637, 101] on span "Edit" at bounding box center [635, 96] width 14 height 10
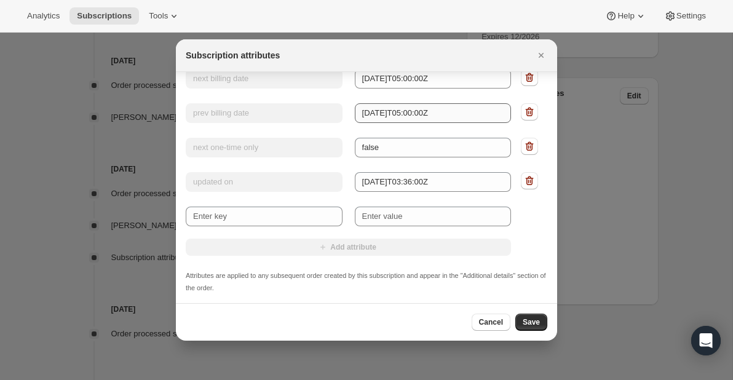
scroll to position [110, 0]
click at [490, 326] on span "Cancel" at bounding box center [491, 322] width 24 height 10
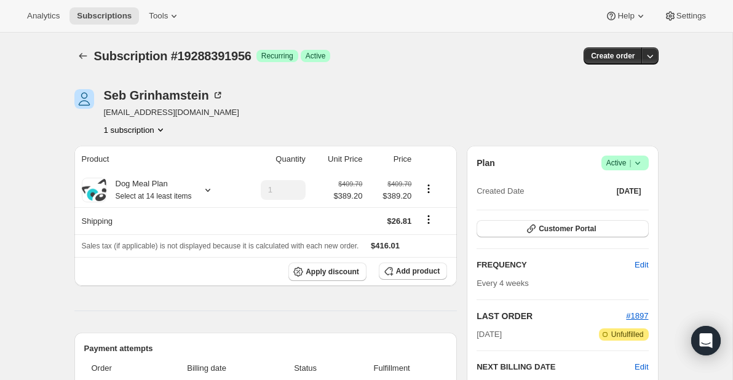
scroll to position [745, 0]
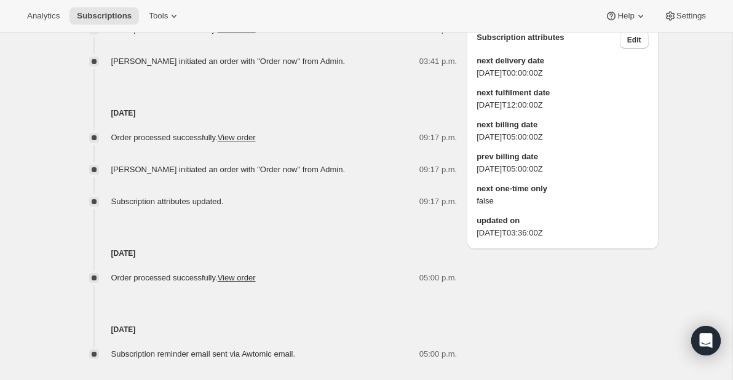
scroll to position [783, 0]
